Goal: Information Seeking & Learning: Learn about a topic

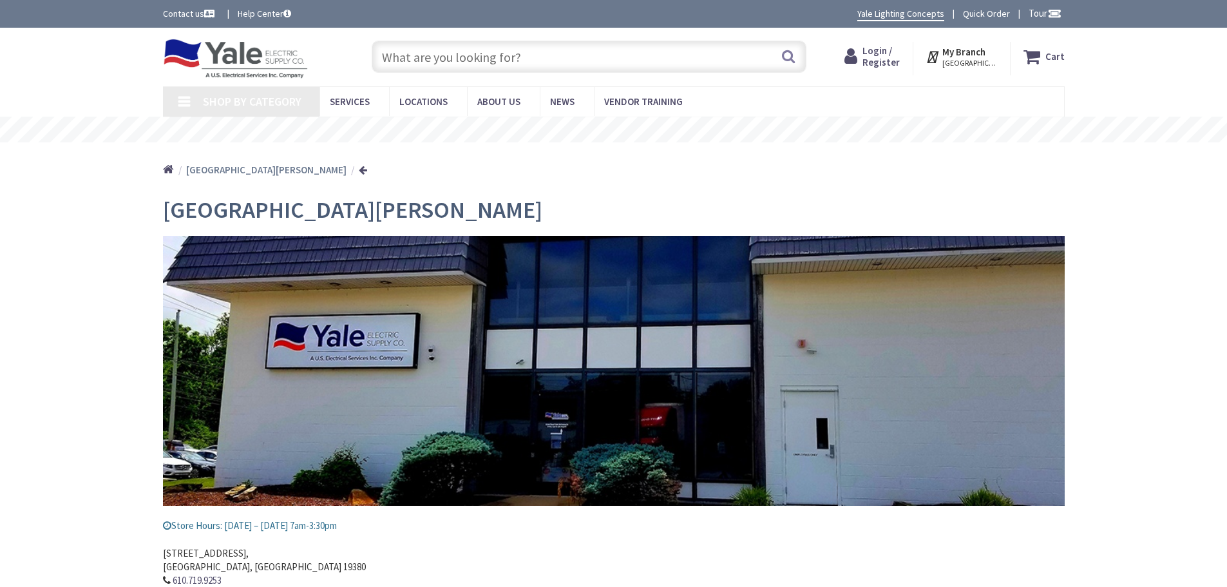
type input "[PERSON_NAME] [PERSON_NAME], [STREET_ADDRESS]"
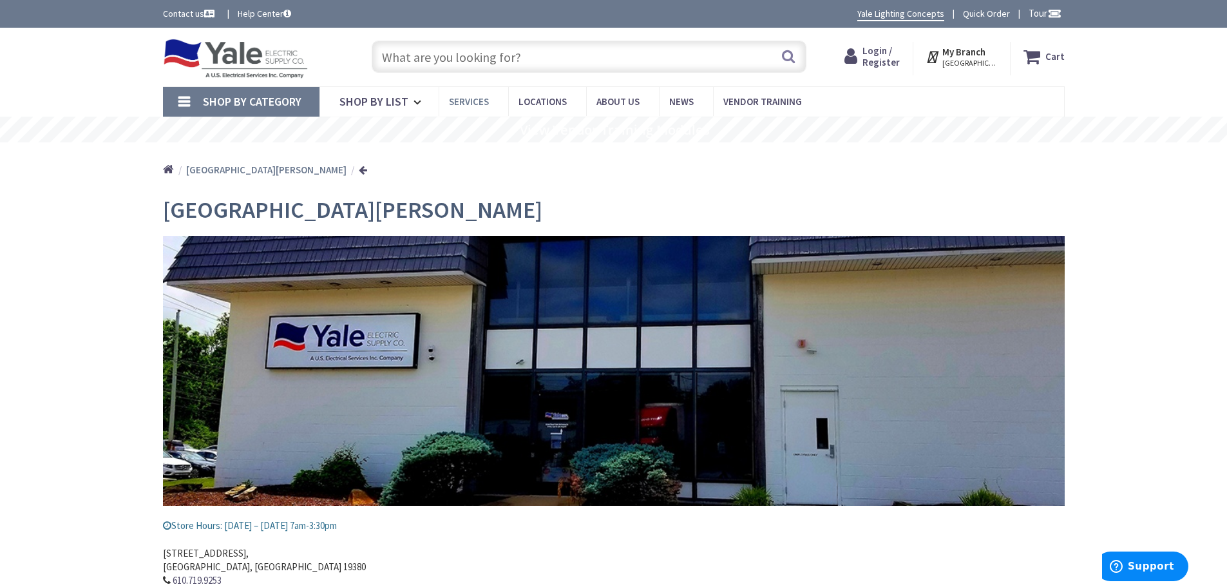
click at [439, 99] on link "Services" at bounding box center [474, 101] width 70 height 29
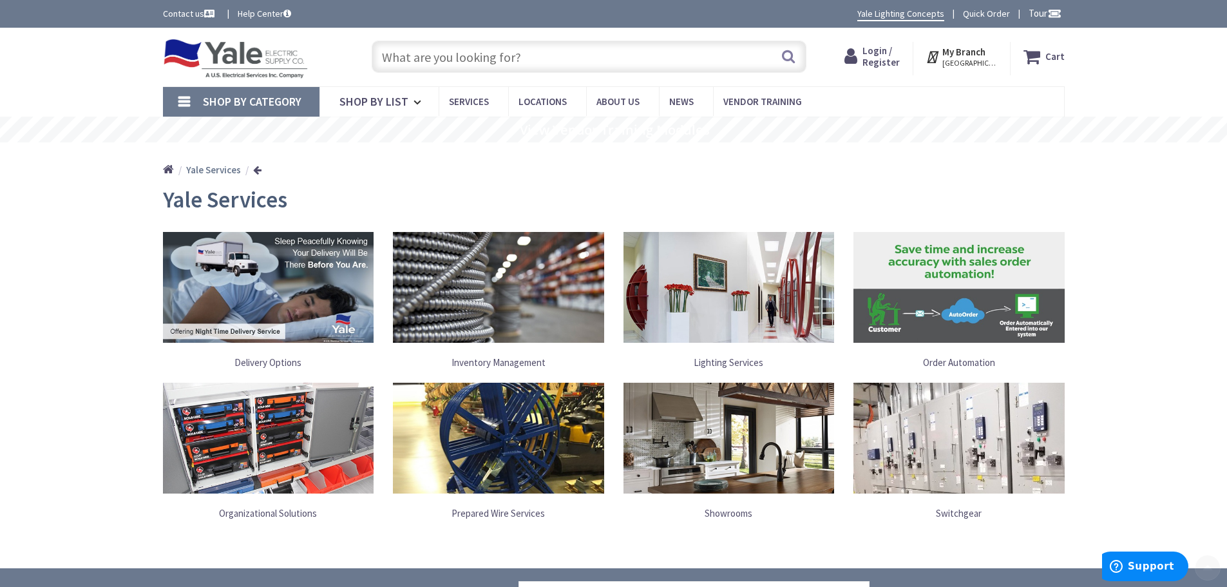
click at [501, 230] on link at bounding box center [498, 287] width 211 height 124
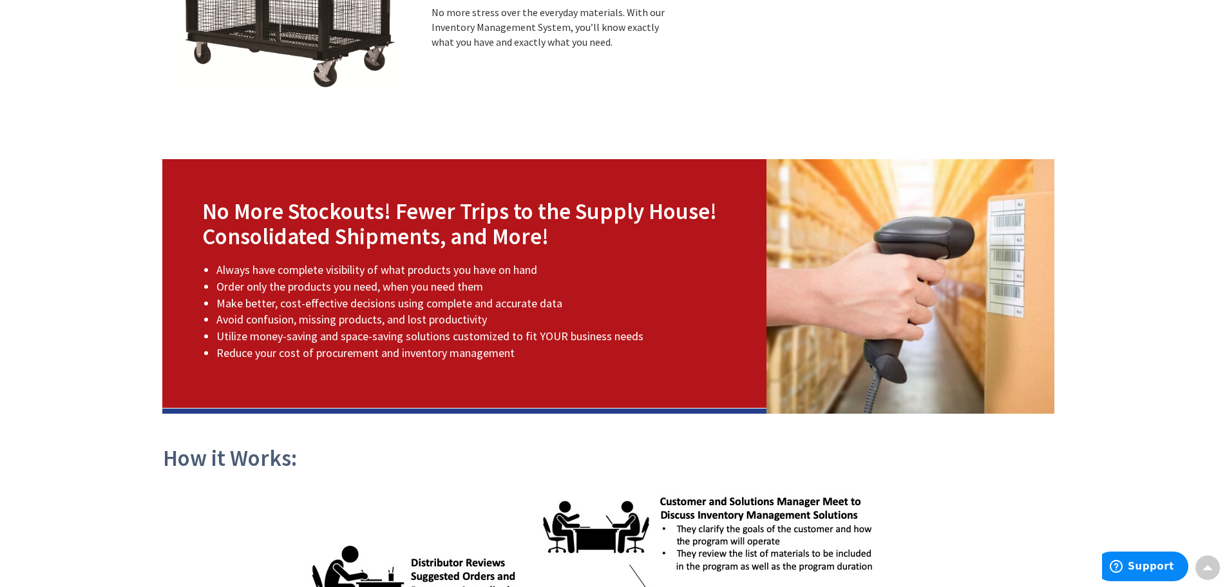
scroll to position [773, 0]
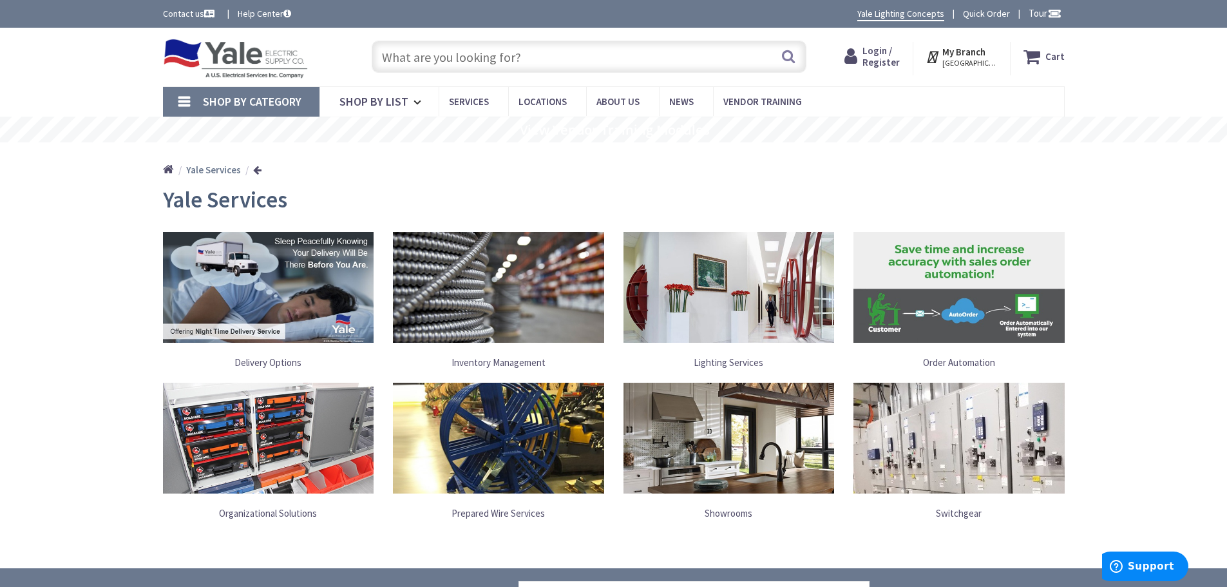
scroll to position [283, 0]
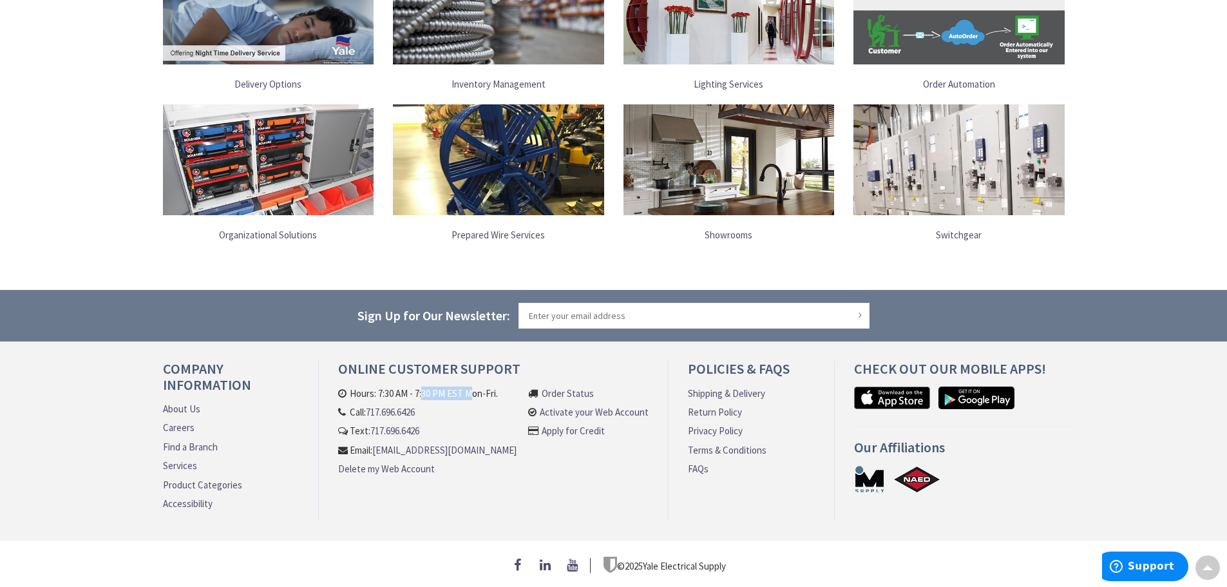
drag, startPoint x: 422, startPoint y: 388, endPoint x: 471, endPoint y: 386, distance: 48.4
click at [471, 386] on li "Hours: 7:30 AM - 7:30 PM EST Mon-Fri." at bounding box center [427, 393] width 178 height 14
click at [477, 373] on h4 "Online Customer Support" at bounding box center [493, 373] width 310 height 25
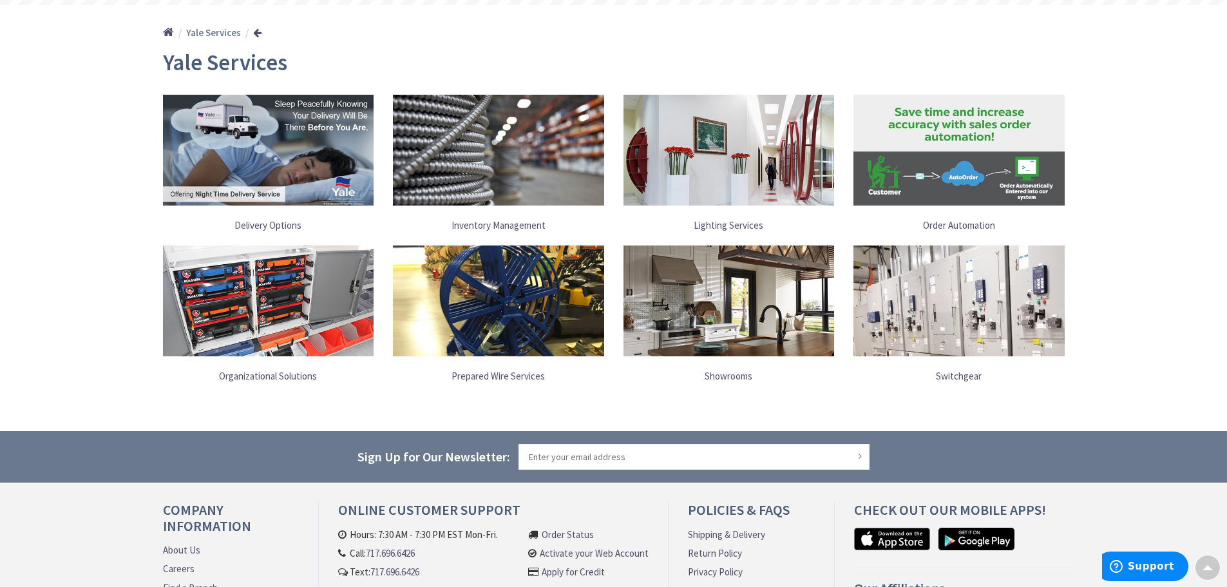
scroll to position [0, 0]
